Goal: Information Seeking & Learning: Learn about a topic

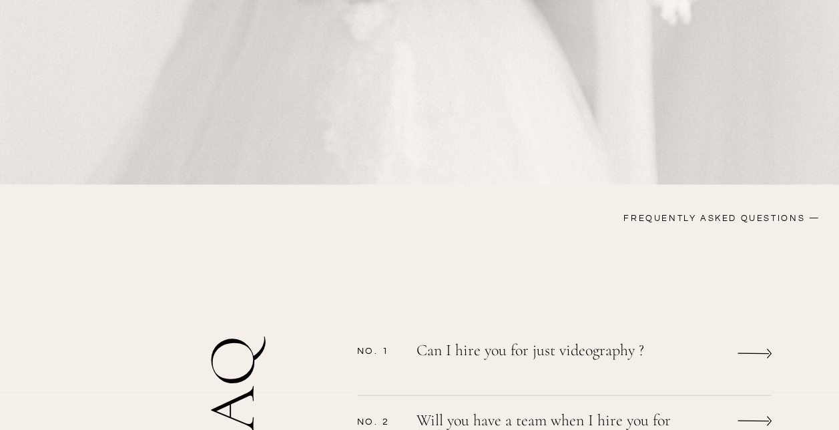
scroll to position [1001, 0]
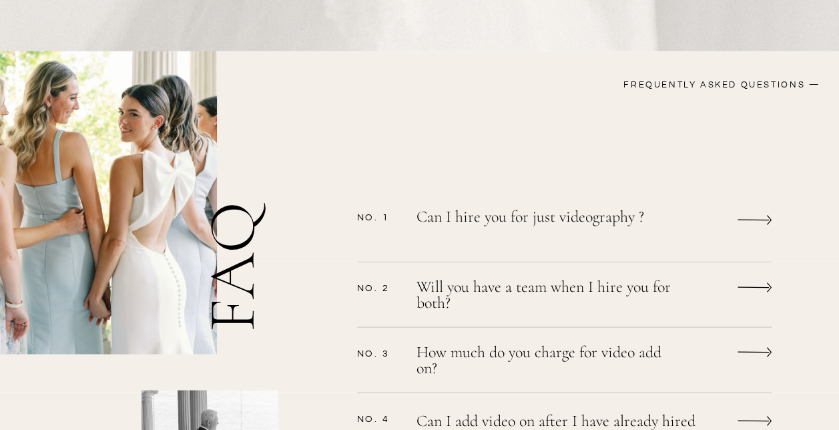
click at [749, 220] on icon at bounding box center [754, 219] width 34 height 25
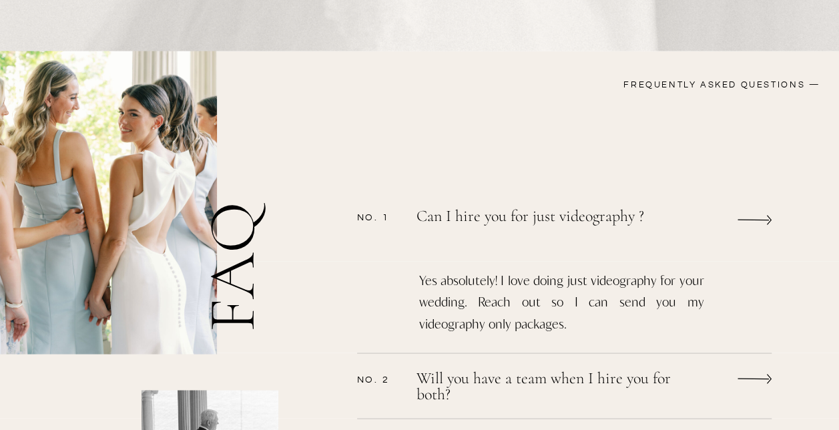
click at [745, 223] on icon at bounding box center [754, 219] width 34 height 25
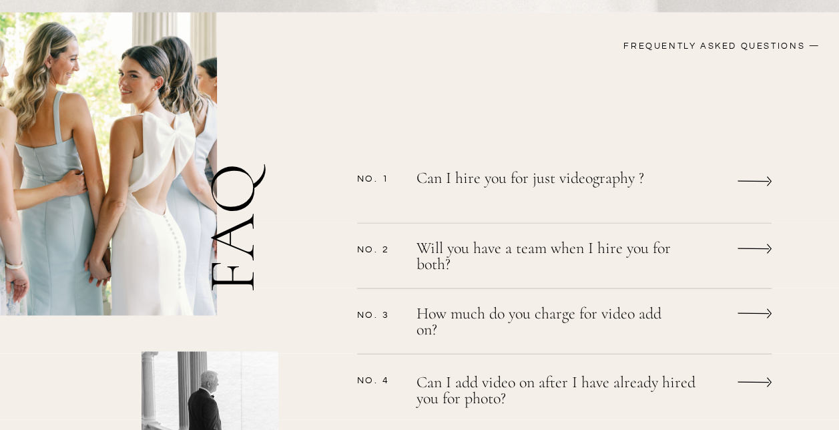
scroll to position [1068, 0]
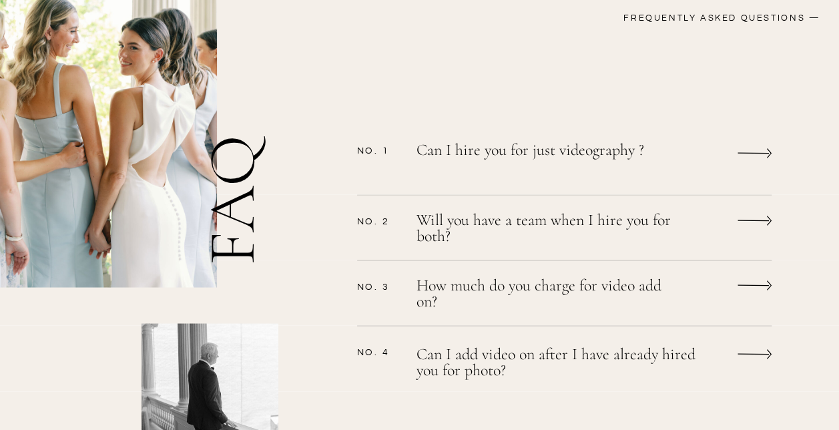
click at [751, 218] on icon at bounding box center [754, 219] width 34 height 25
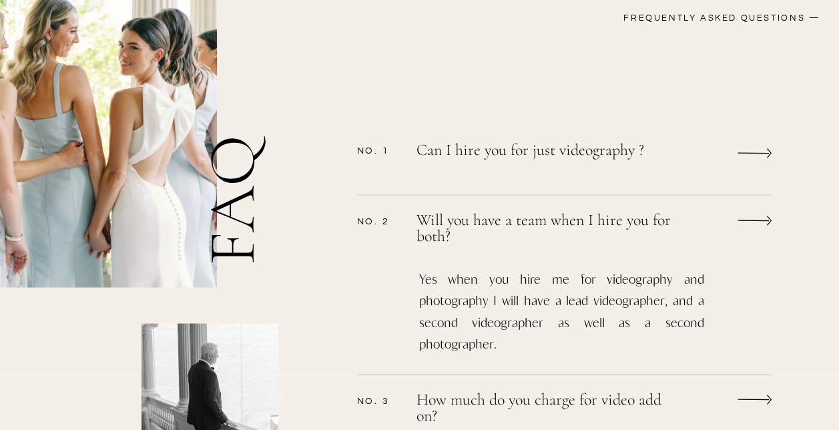
click at [751, 218] on icon at bounding box center [754, 219] width 34 height 25
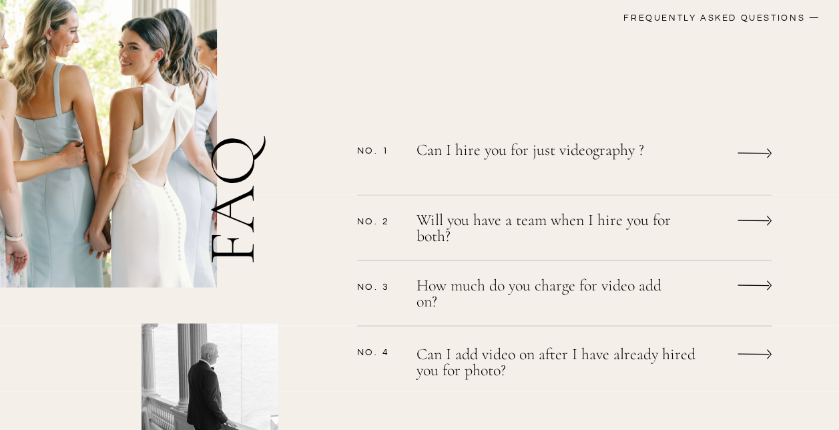
click at [737, 284] on icon at bounding box center [754, 284] width 34 height 25
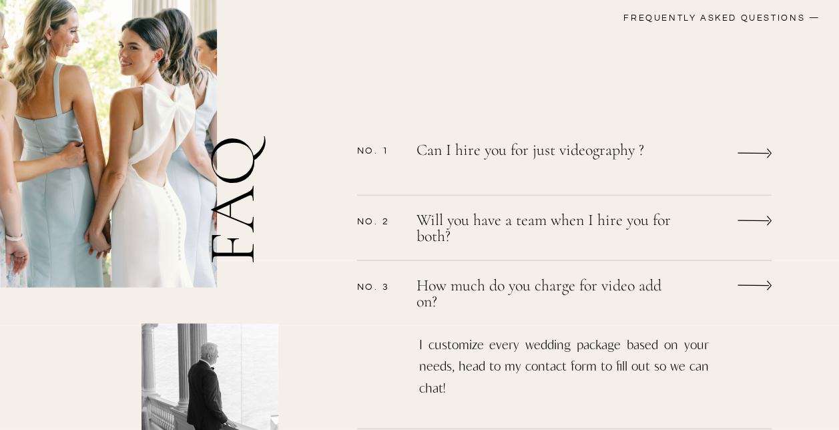
click at [752, 286] on icon at bounding box center [754, 284] width 34 height 25
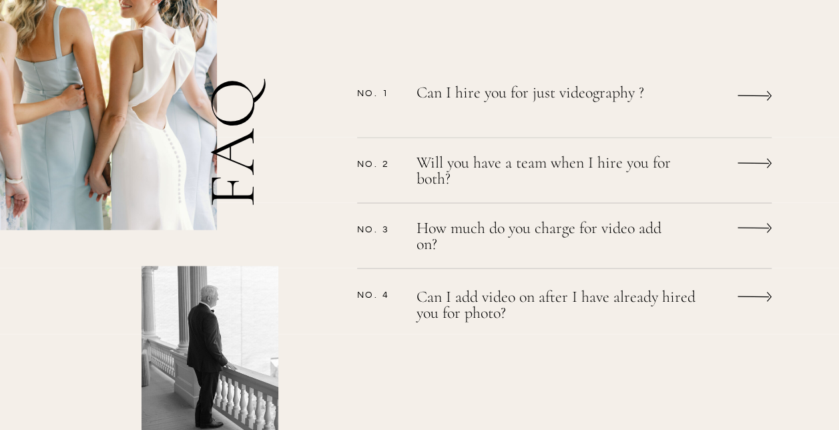
scroll to position [1201, 0]
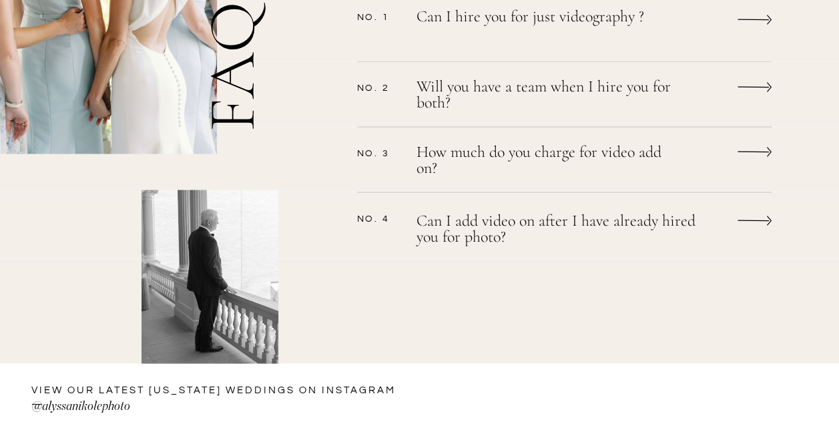
click at [746, 221] on icon at bounding box center [754, 219] width 34 height 25
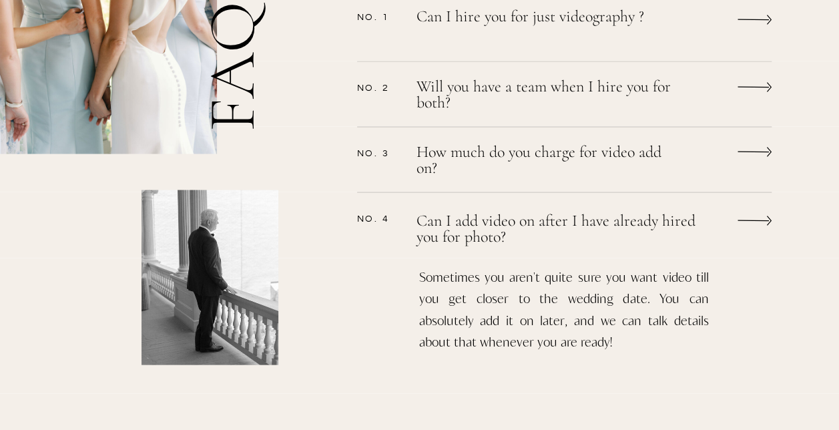
click at [746, 221] on icon at bounding box center [754, 219] width 34 height 25
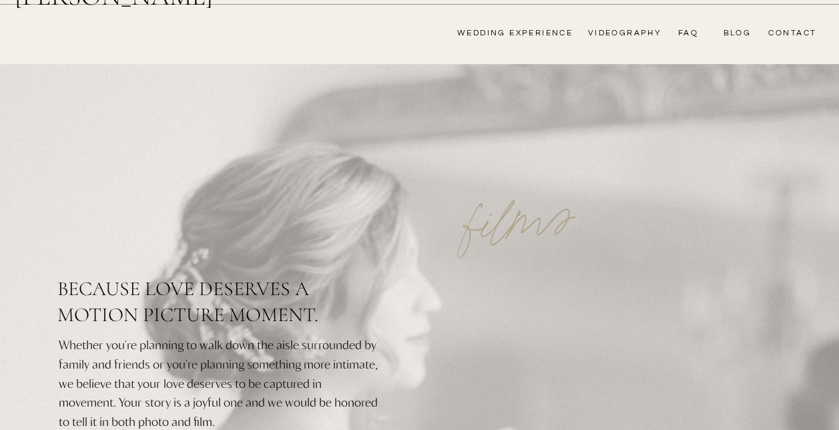
scroll to position [0, 0]
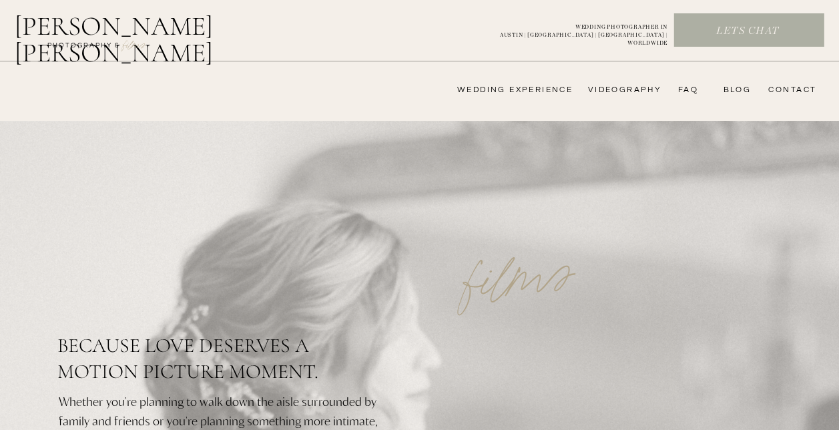
click at [544, 85] on nav "wedding experience" at bounding box center [505, 90] width 134 height 11
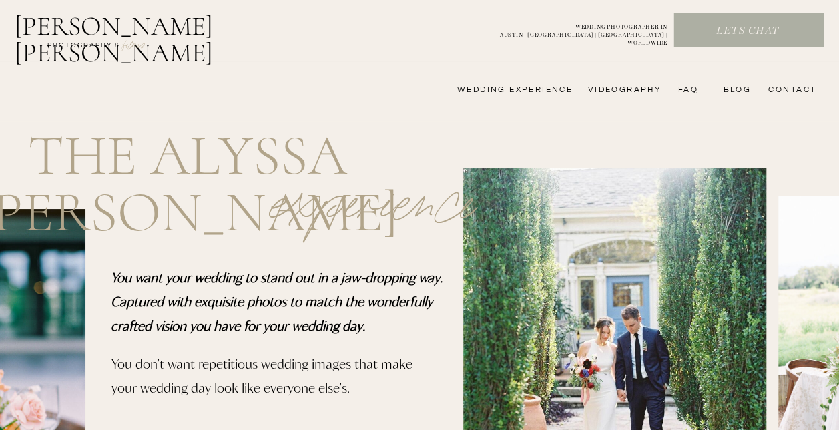
click at [150, 32] on h2 "[PERSON_NAME] [PERSON_NAME]" at bounding box center [149, 29] width 268 height 32
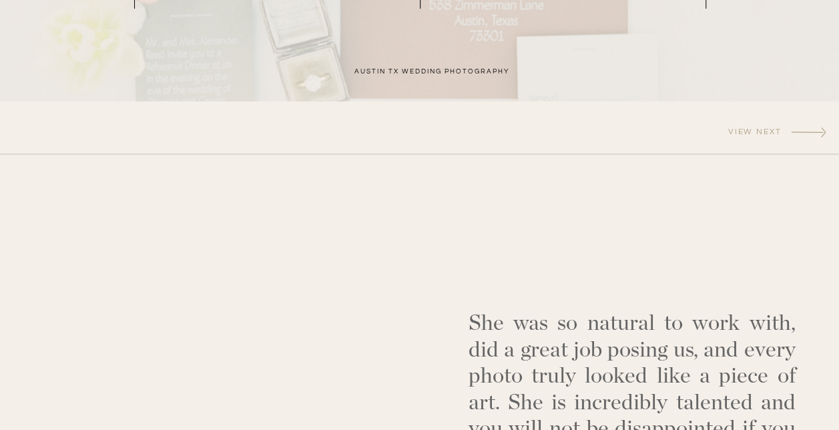
scroll to position [3069, 0]
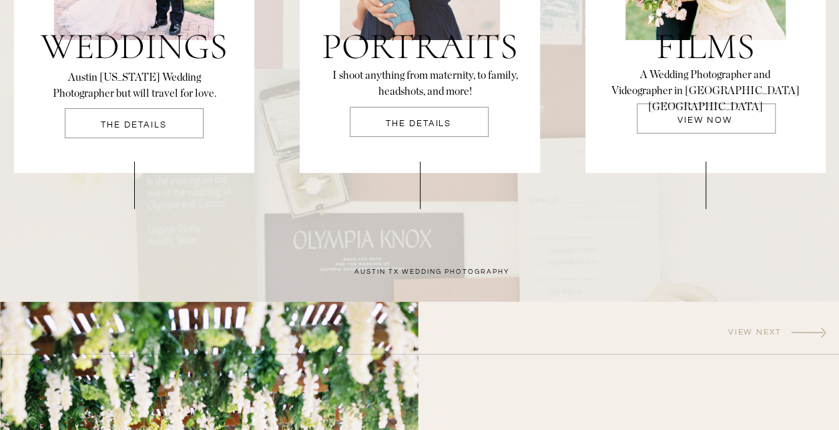
click at [406, 130] on p "THE DETAILS" at bounding box center [419, 124] width 138 height 11
